Goal: Information Seeking & Learning: Learn about a topic

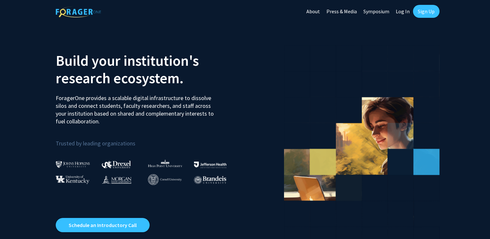
click at [401, 13] on link "Log In" at bounding box center [402, 11] width 20 height 23
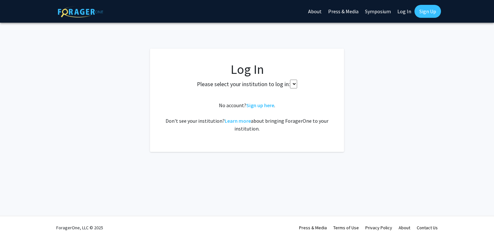
select select
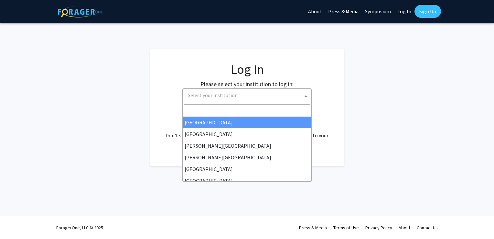
click at [255, 92] on span "Select your institution" at bounding box center [248, 95] width 126 height 13
type input "u"
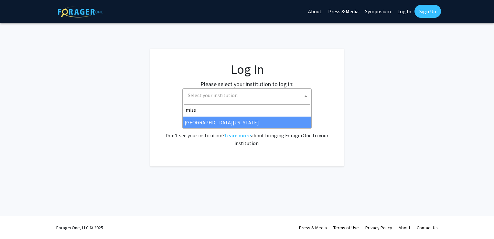
type input "miss"
select select "33"
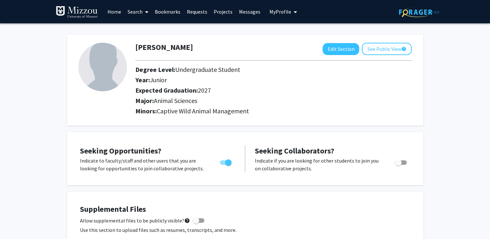
click at [119, 16] on link "Home" at bounding box center [114, 11] width 20 height 23
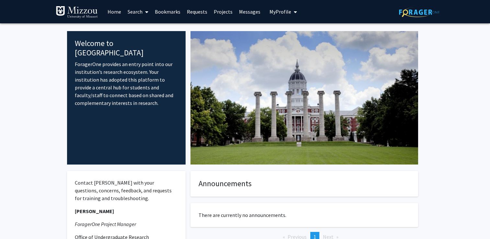
click at [138, 12] on link "Search" at bounding box center [137, 11] width 27 height 23
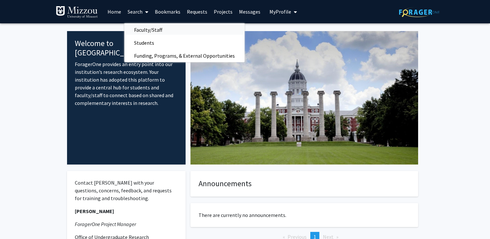
click at [152, 29] on span "Faculty/Staff" at bounding box center [148, 29] width 48 height 13
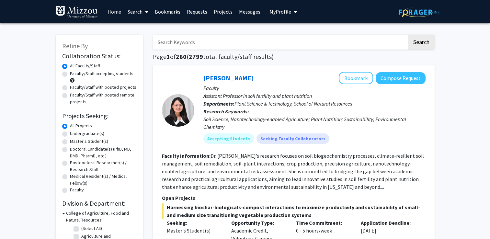
click at [70, 134] on label "Undergraduate(s)" at bounding box center [87, 133] width 34 height 7
click at [70, 134] on input "Undergraduate(s)" at bounding box center [72, 132] width 4 height 4
radio input "true"
click at [70, 74] on label "Faculty/Staff accepting students" at bounding box center [101, 73] width 63 height 7
click at [70, 74] on input "Faculty/Staff accepting students" at bounding box center [72, 72] width 4 height 4
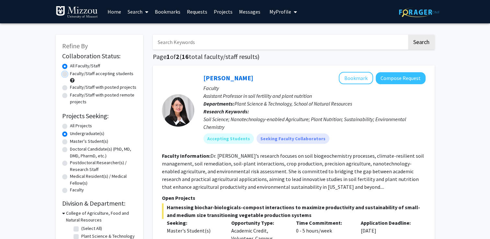
radio input "true"
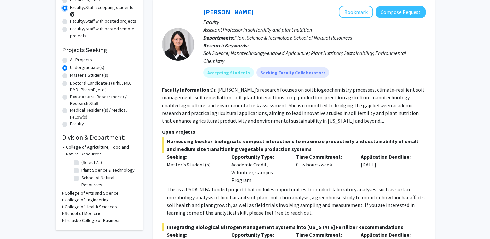
scroll to position [67, 0]
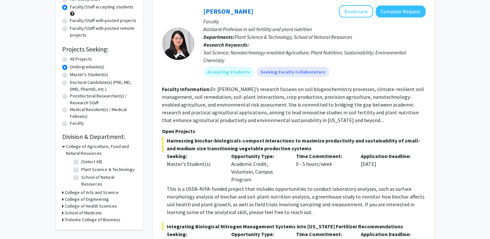
click at [81, 162] on label "(Select All)" at bounding box center [91, 161] width 21 height 7
click at [81, 162] on input "(Select All)" at bounding box center [83, 160] width 4 height 4
checkbox input "true"
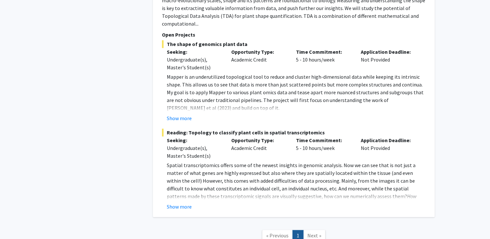
scroll to position [742, 0]
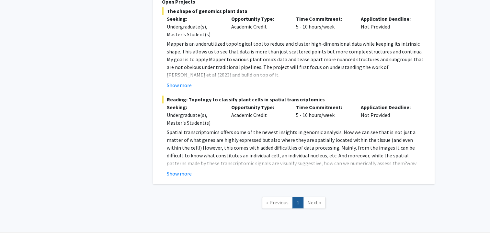
click at [308, 199] on span "Next »" at bounding box center [314, 202] width 14 height 6
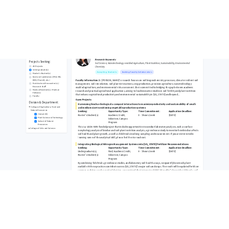
scroll to position [0, 0]
